Goal: Information Seeking & Learning: Find specific fact

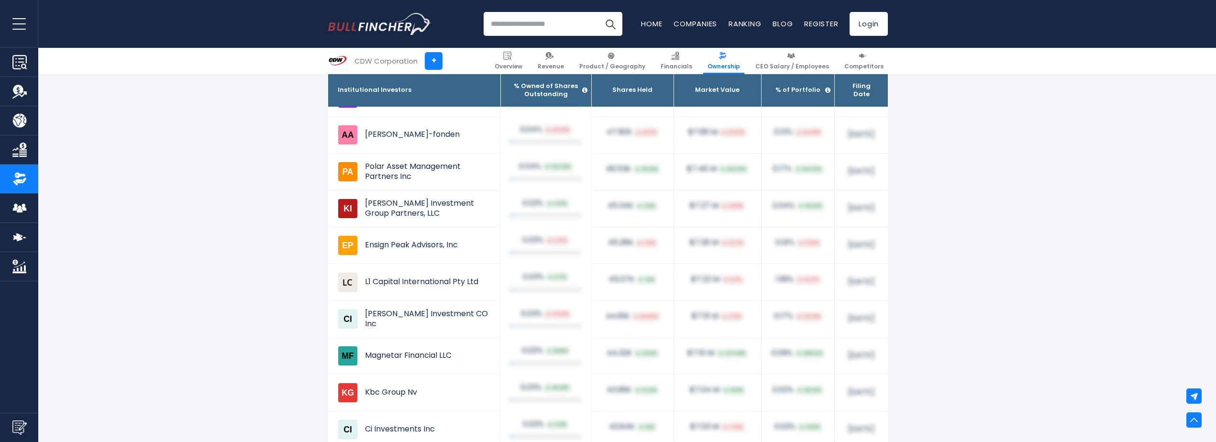
scroll to position [6555, 0]
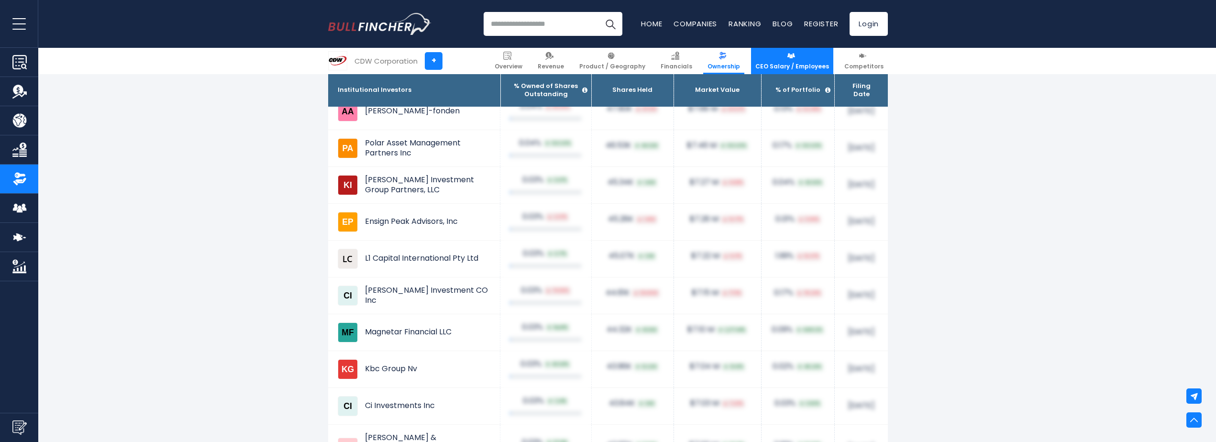
click at [805, 63] on span "CEO Salary / Employees" at bounding box center [792, 67] width 74 height 8
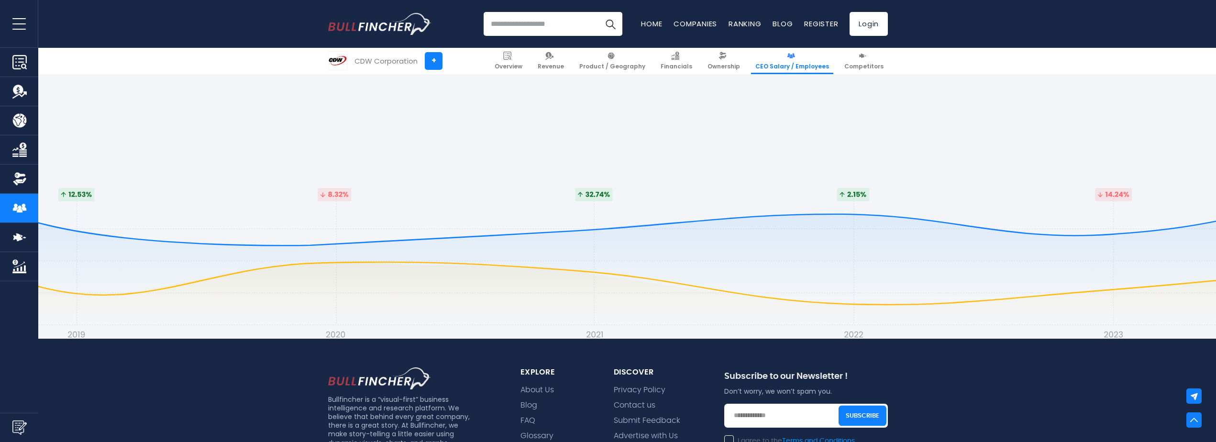
scroll to position [3732, 0]
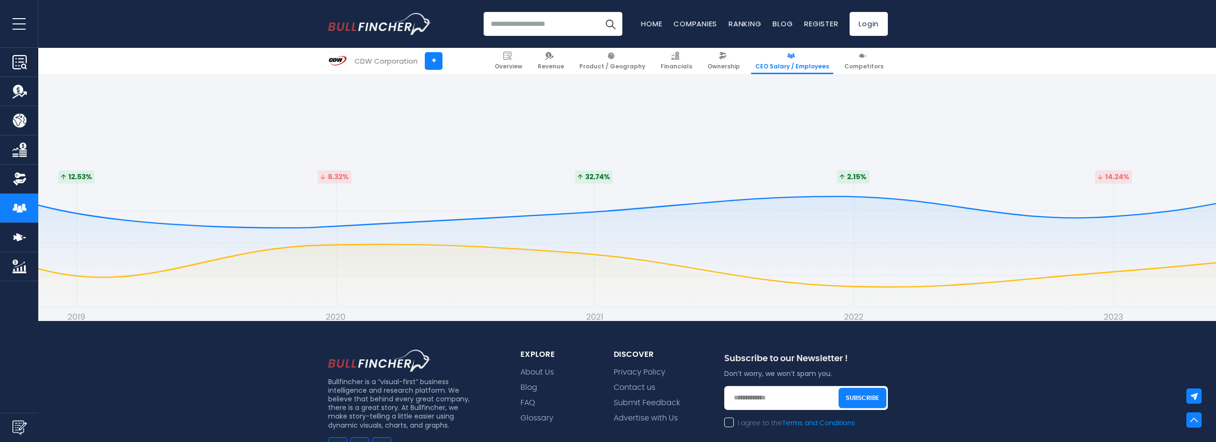
click at [14, 90] on img "Company Revenue" at bounding box center [19, 91] width 14 height 14
